Goal: Navigation & Orientation: Find specific page/section

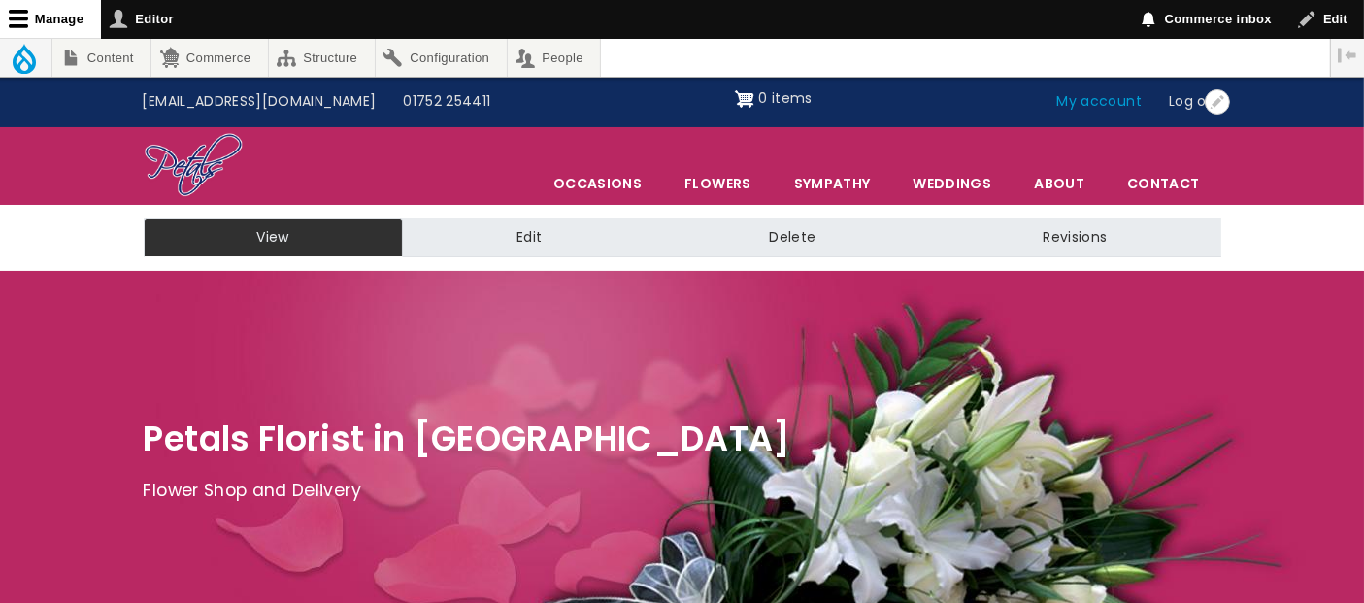
click at [1108, 99] on link "My account" at bounding box center [1099, 101] width 113 height 37
